Goal: Answer question/provide support

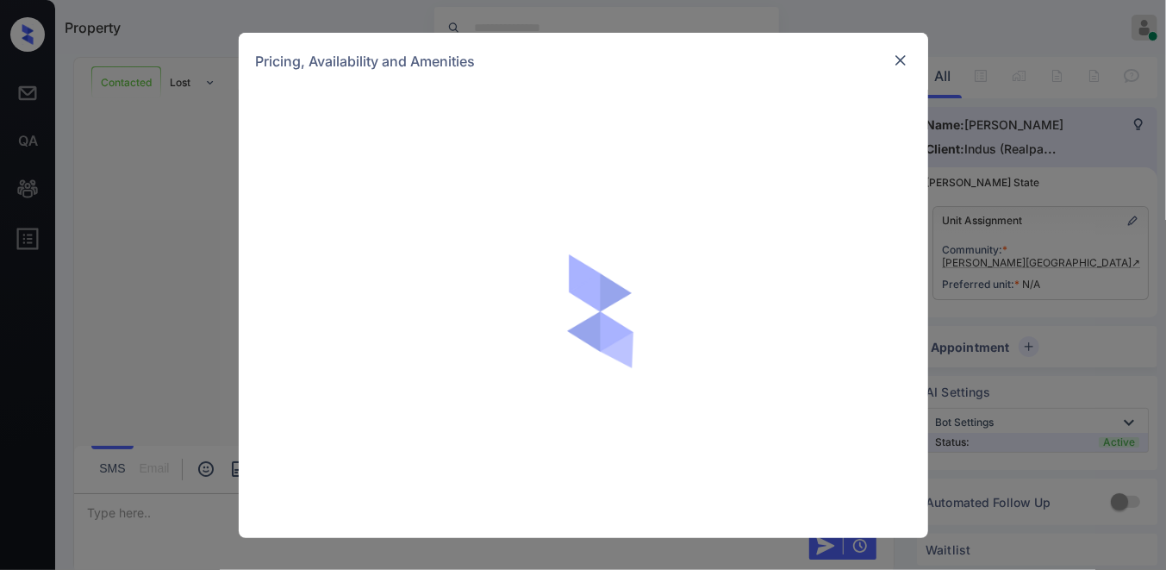
scroll to position [898, 0]
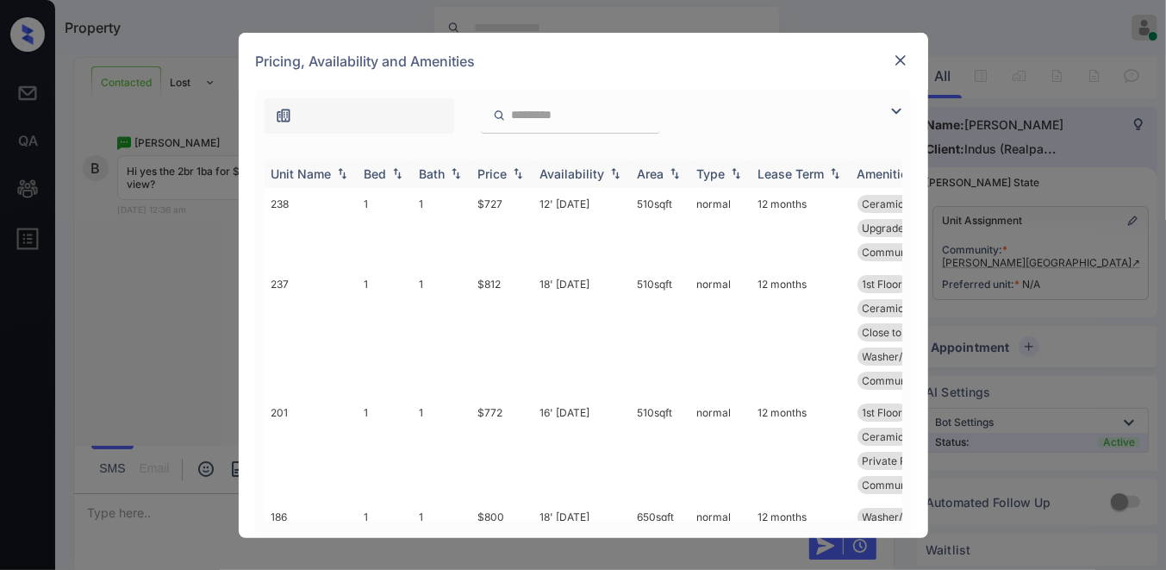
click at [504, 178] on div "Price" at bounding box center [492, 173] width 29 height 15
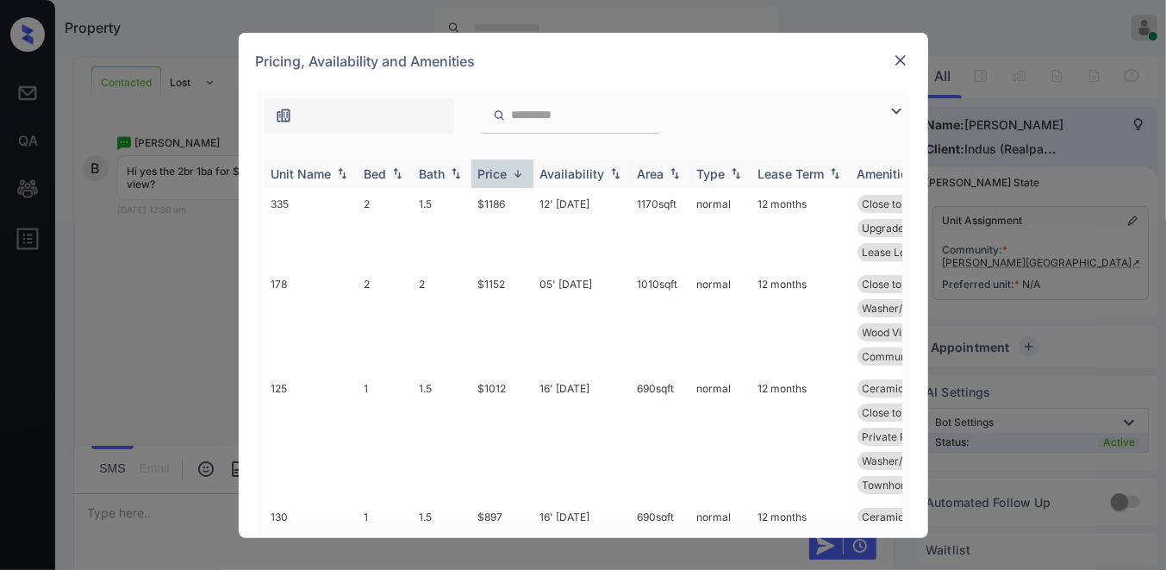
click at [504, 178] on div "Price" at bounding box center [492, 173] width 29 height 15
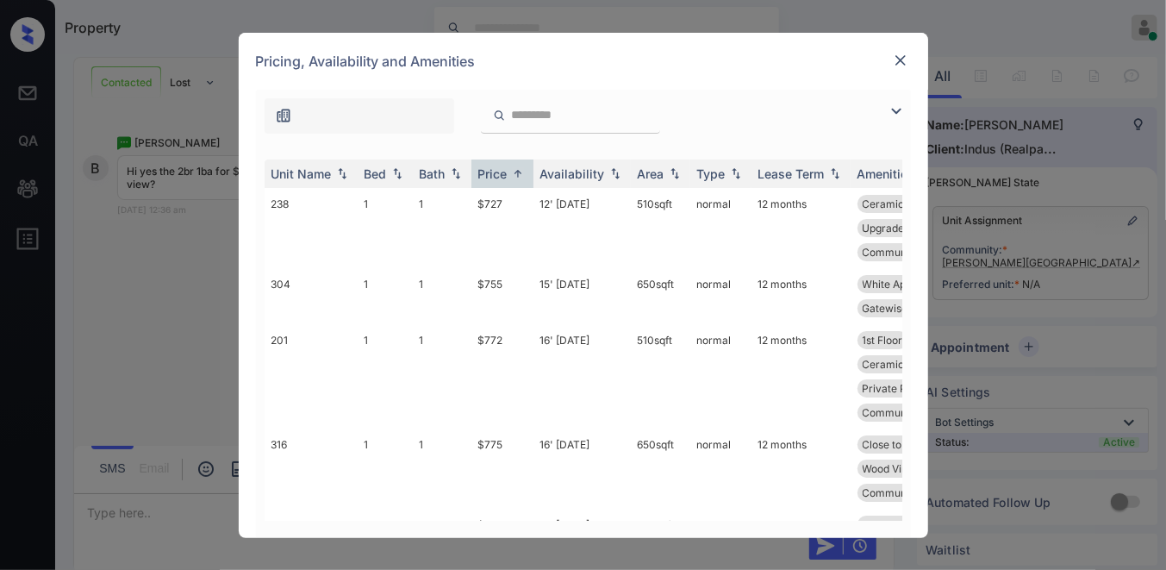
click at [901, 115] on img at bounding box center [896, 111] width 21 height 21
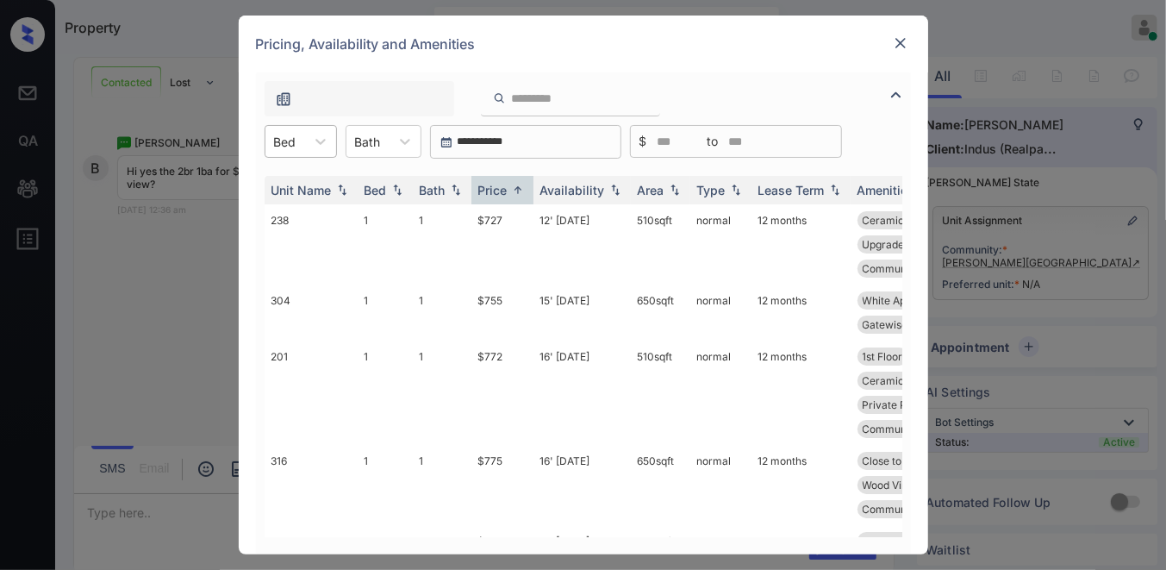
click at [291, 157] on div "Bed" at bounding box center [301, 141] width 72 height 33
drag, startPoint x: 302, startPoint y: 207, endPoint x: 369, endPoint y: 176, distance: 73.2
click at [303, 207] on div "2" at bounding box center [301, 214] width 72 height 31
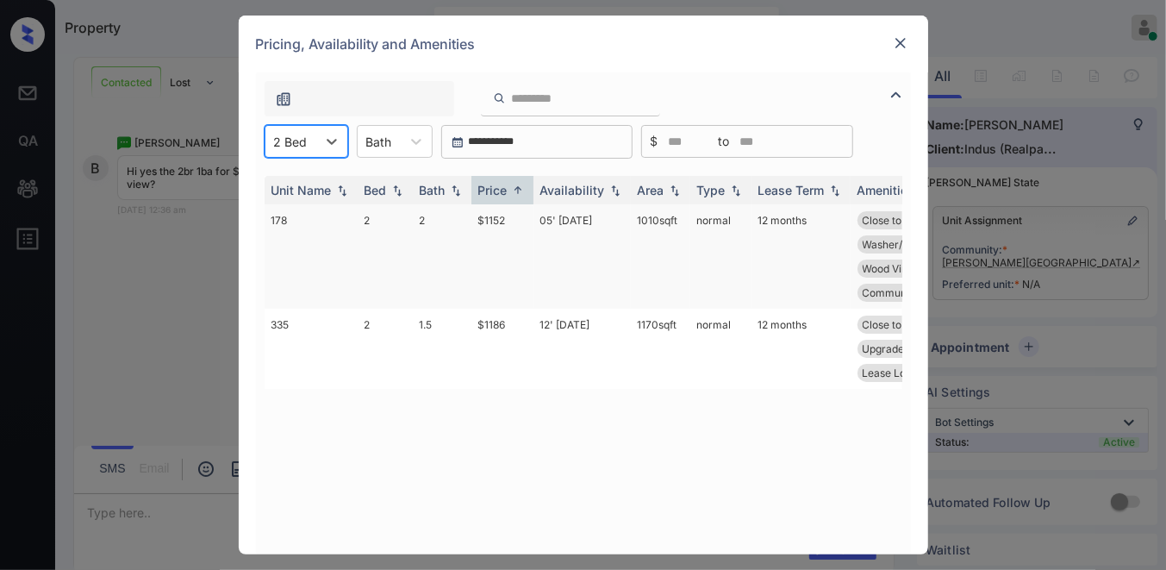
click at [506, 213] on td "$1152" at bounding box center [502, 256] width 62 height 104
click at [506, 216] on td "$1152" at bounding box center [502, 256] width 62 height 104
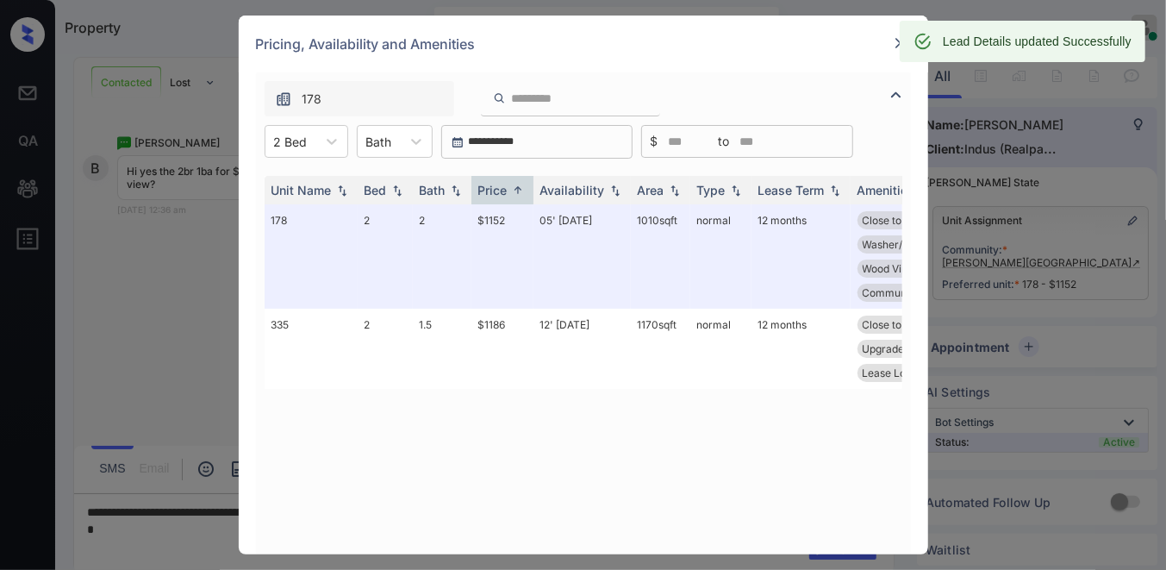
click at [896, 52] on img at bounding box center [900, 42] width 17 height 17
